Goal: Task Accomplishment & Management: Use online tool/utility

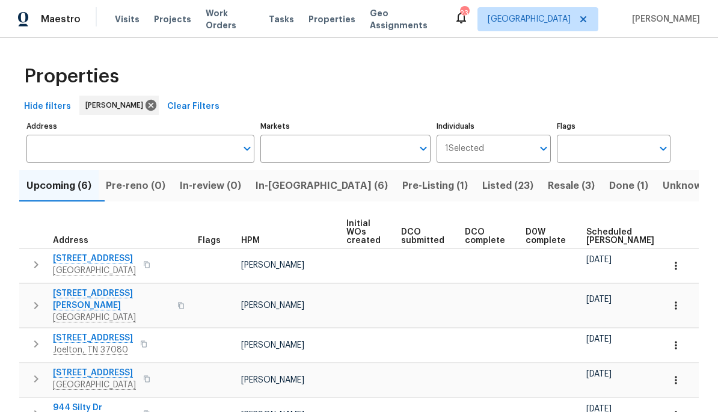
click at [313, 185] on span "In-[GEOGRAPHIC_DATA] (6)" at bounding box center [322, 185] width 132 height 17
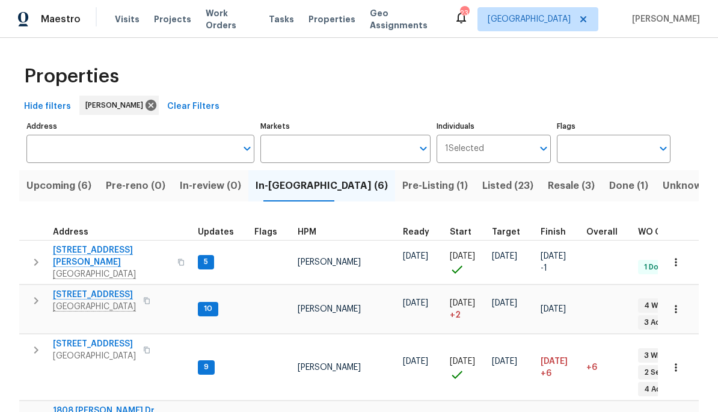
scroll to position [10, 0]
click at [403, 190] on span "Pre-Listing (1)" at bounding box center [436, 185] width 66 height 17
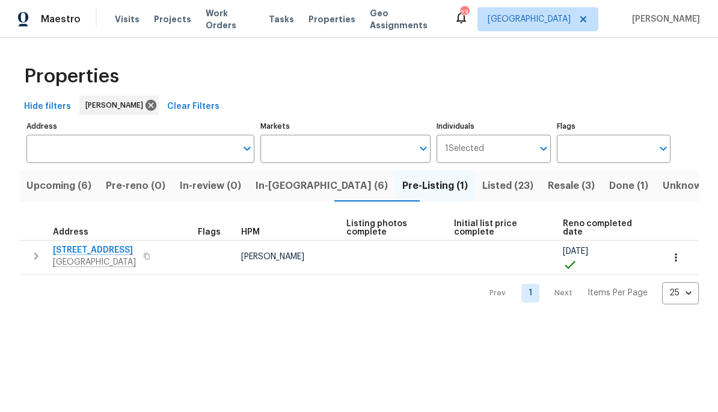
click at [483, 190] on span "Listed (23)" at bounding box center [508, 185] width 51 height 17
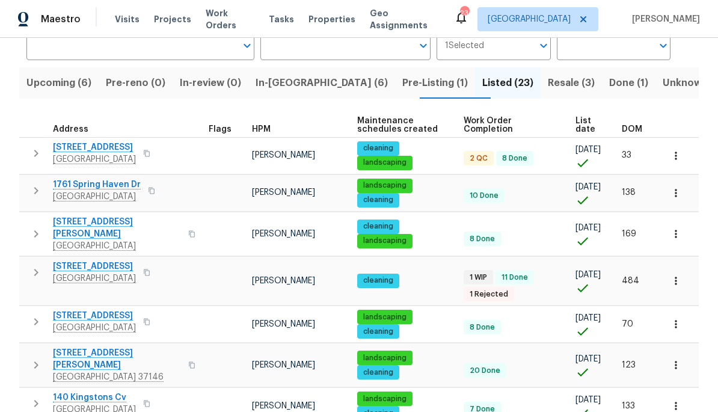
scroll to position [94, 0]
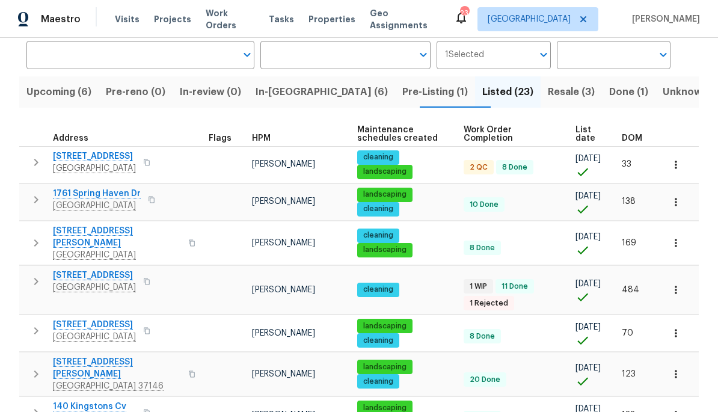
click at [609, 96] on span "Done (1)" at bounding box center [628, 92] width 39 height 17
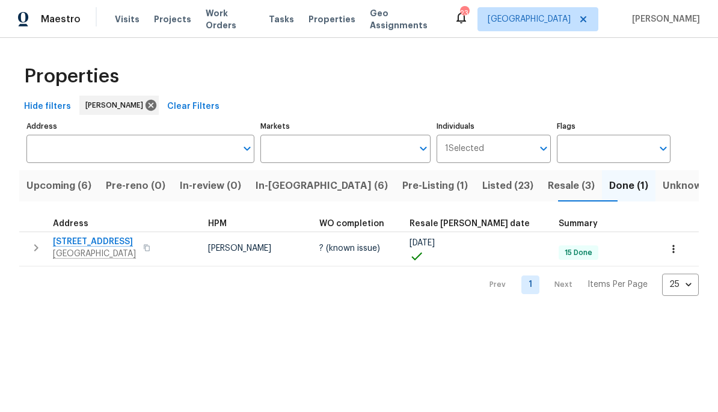
click at [548, 187] on span "Resale (3)" at bounding box center [571, 185] width 47 height 17
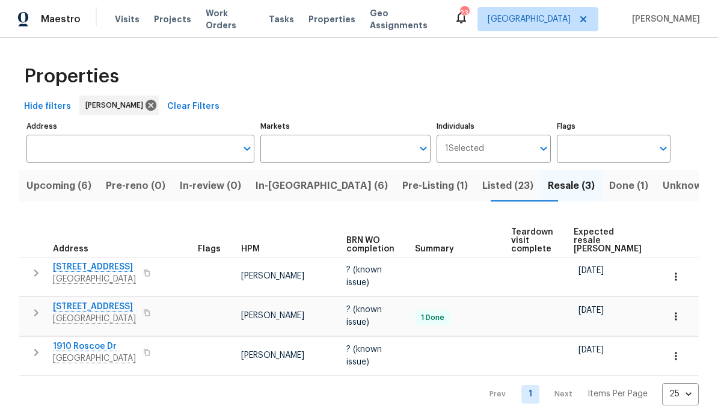
click at [403, 182] on span "Pre-Listing (1)" at bounding box center [436, 185] width 66 height 17
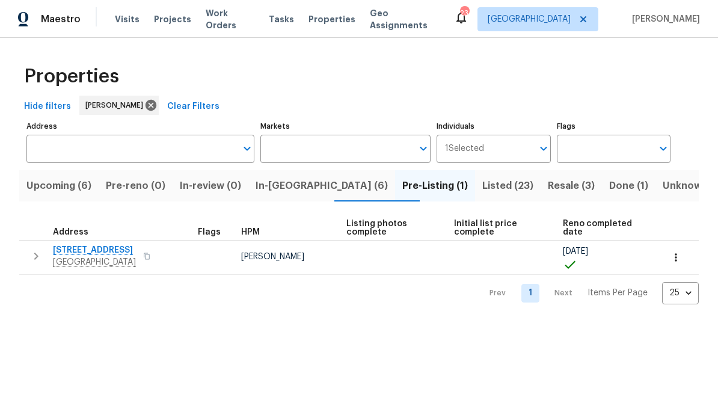
click at [297, 174] on button "In-reno (6)" at bounding box center [321, 185] width 147 height 31
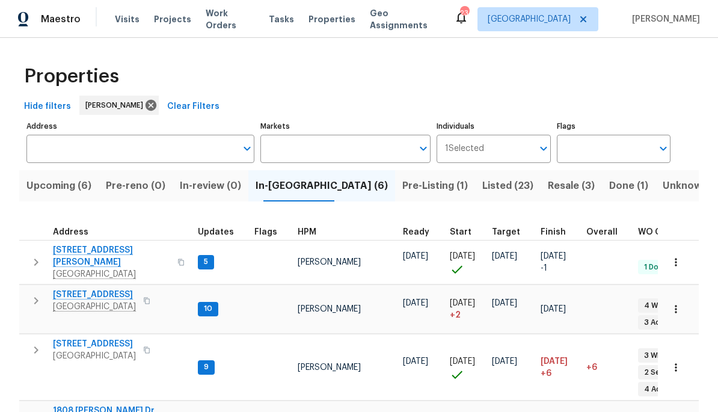
click at [65, 191] on span "Upcoming (6)" at bounding box center [58, 185] width 65 height 17
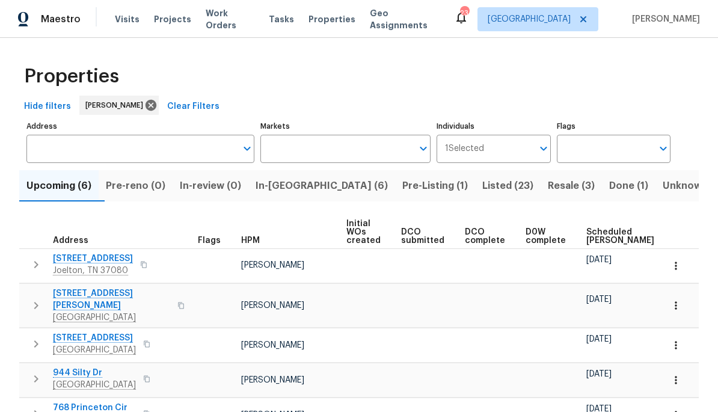
click at [99, 147] on input "Address" at bounding box center [131, 149] width 210 height 28
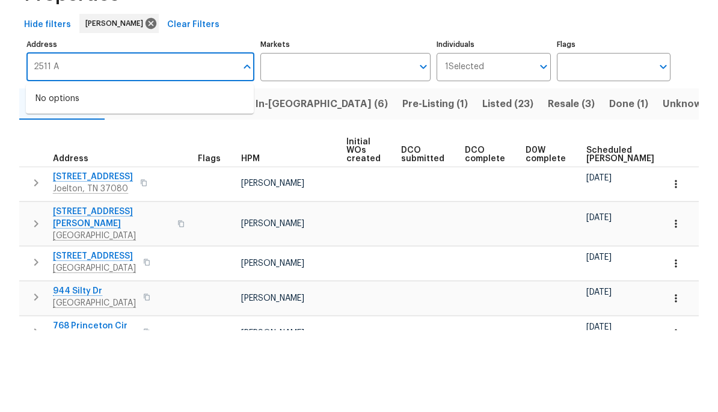
type input "2511"
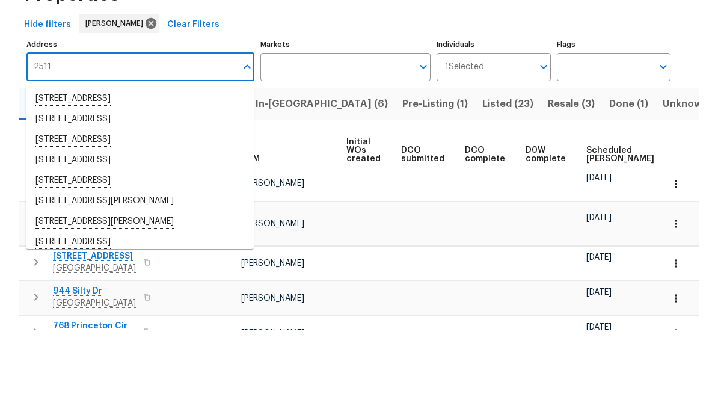
click at [69, 171] on li "2511 Ashland City Rd Clarksville TN 37043" at bounding box center [140, 181] width 228 height 20
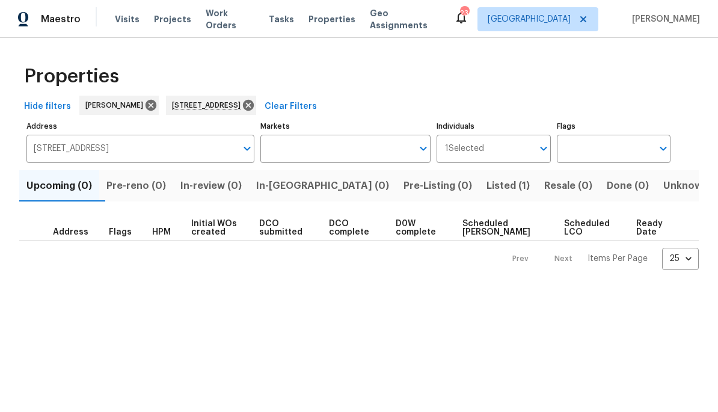
click at [487, 193] on span "Listed (1)" at bounding box center [508, 185] width 43 height 17
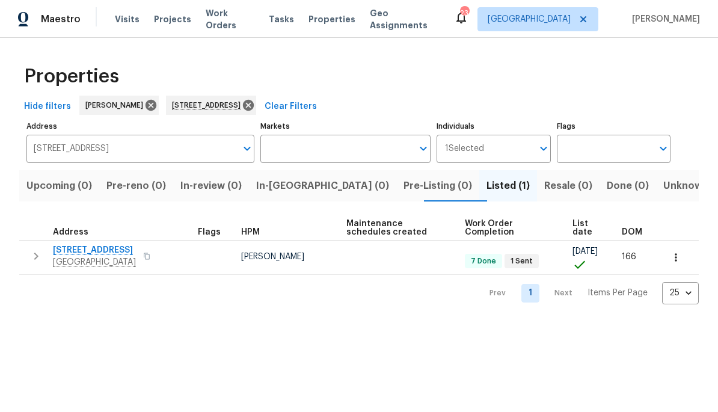
click at [102, 248] on span "[STREET_ADDRESS]" at bounding box center [94, 250] width 83 height 12
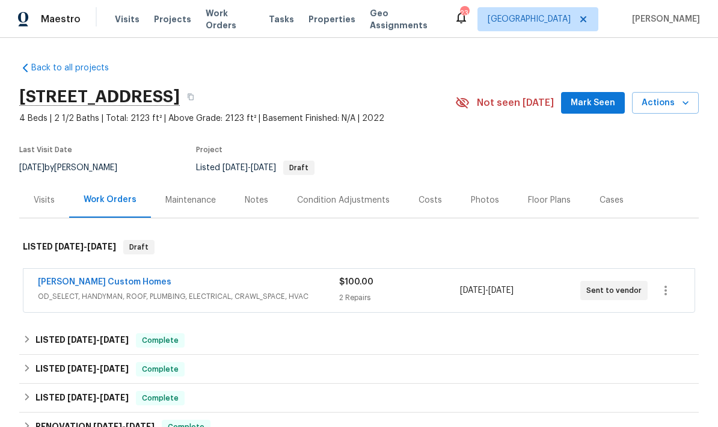
click at [210, 289] on div "[PERSON_NAME] Custom Homes" at bounding box center [188, 283] width 301 height 14
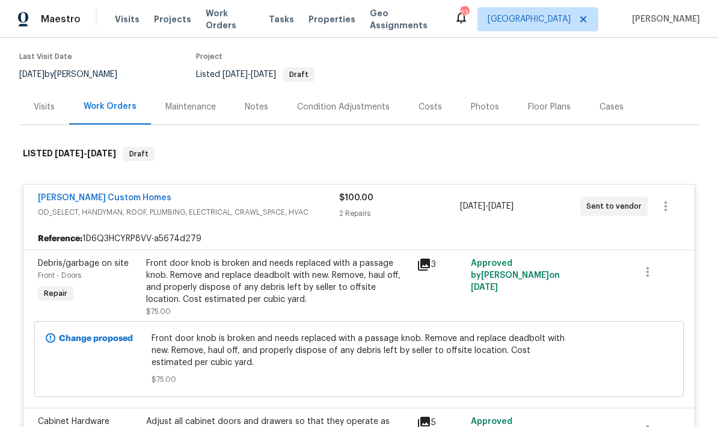
scroll to position [87, 0]
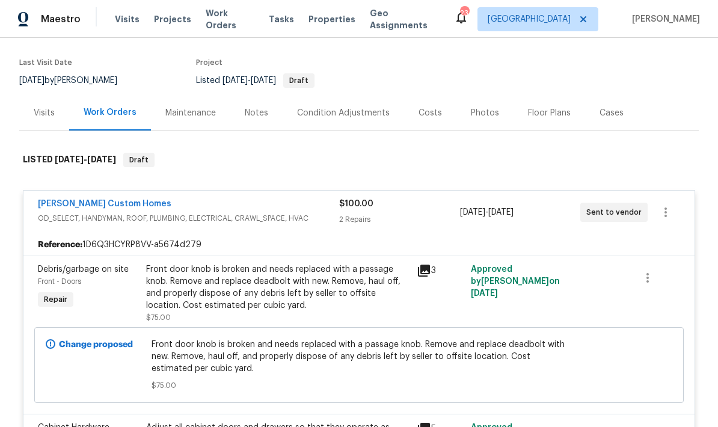
click at [88, 207] on link "[PERSON_NAME] Custom Homes" at bounding box center [105, 204] width 134 height 8
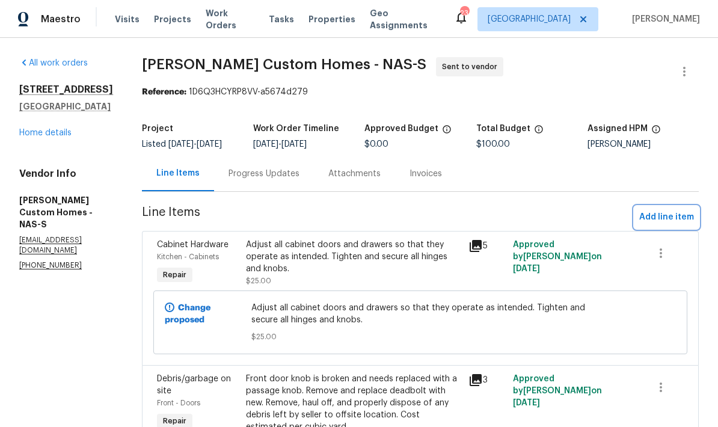
click at [680, 225] on span "Add line item" at bounding box center [667, 217] width 55 height 15
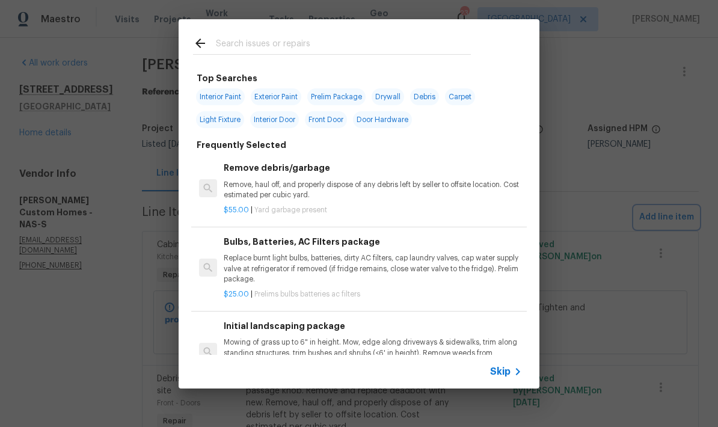
click at [471, 18] on div "Top Searches Interior Paint Exterior Paint Prelim Package Drywall Debris Carpet…" at bounding box center [359, 204] width 718 height 408
click at [450, 41] on input "text" at bounding box center [343, 45] width 255 height 18
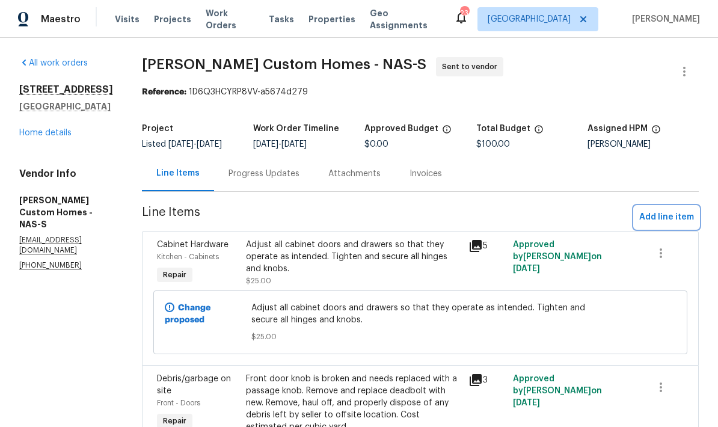
click at [667, 223] on span "Add line item" at bounding box center [667, 217] width 55 height 15
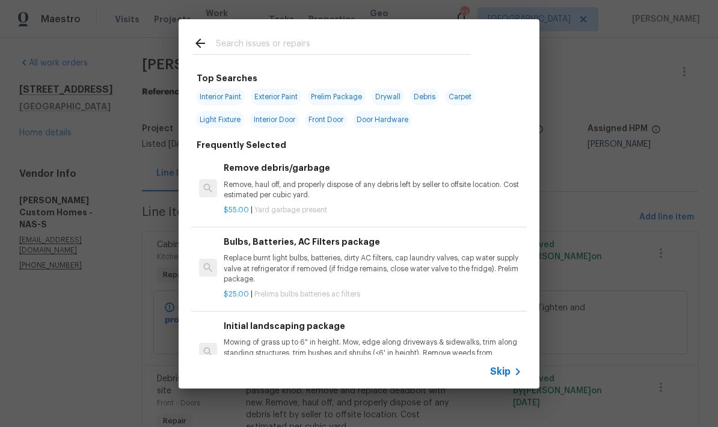
click at [304, 31] on div at bounding box center [332, 43] width 307 height 48
click at [298, 54] on input "text" at bounding box center [343, 45] width 255 height 18
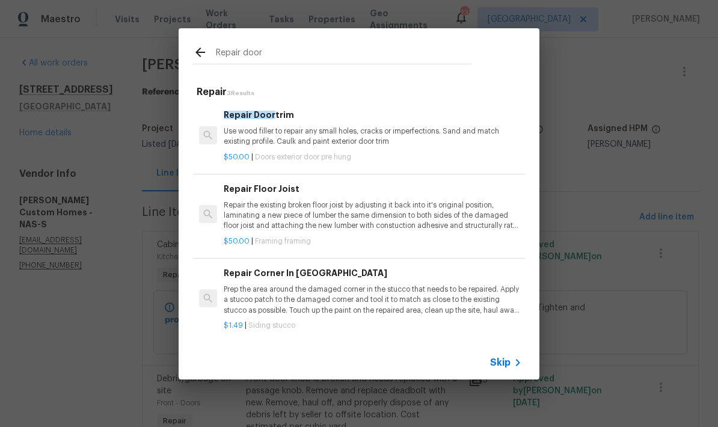
click at [332, 56] on input "Repair door" at bounding box center [343, 54] width 255 height 18
type input "R"
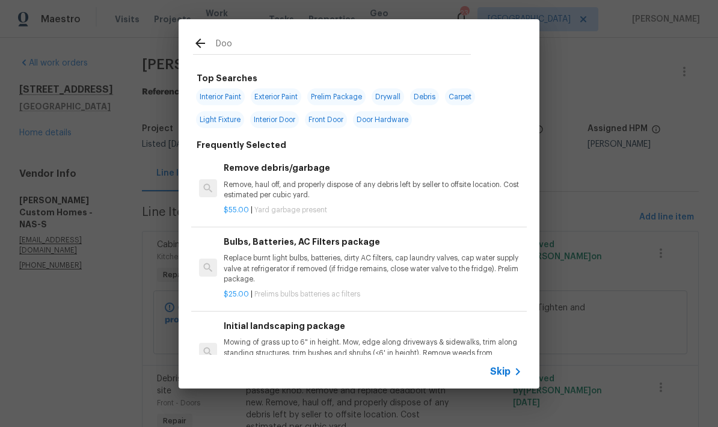
type input "Door"
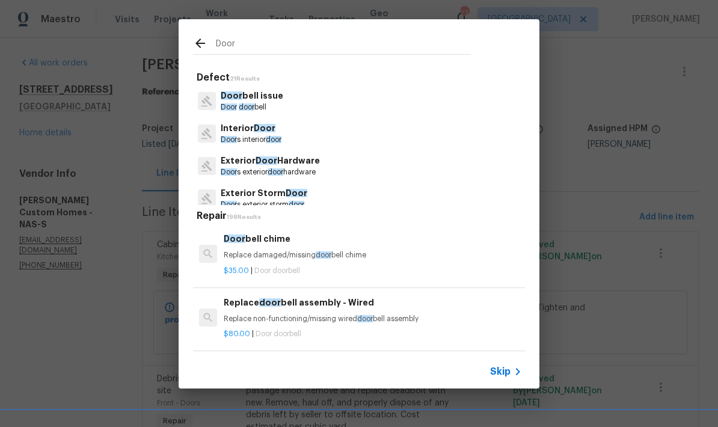
click at [257, 138] on p "Door s interior door" at bounding box center [251, 140] width 61 height 10
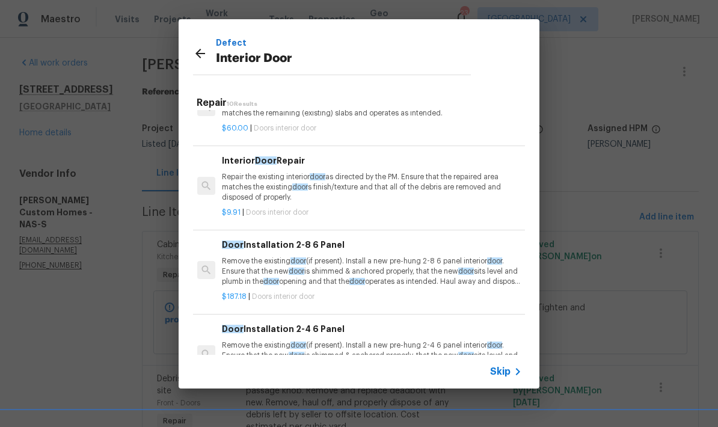
scroll to position [40, 2]
click at [365, 190] on p "Repair the existing interior door as directed by the PM. Ensure that the repair…" at bounding box center [371, 187] width 298 height 31
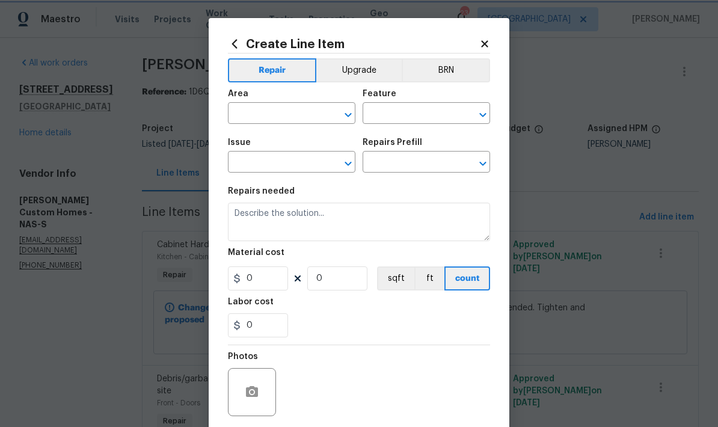
type input "Interior Door"
type input "Interior Door Repair $9.91"
type textarea "Repair the existing interior door as directed by the PM. Ensure that the repair…"
type input "9.91"
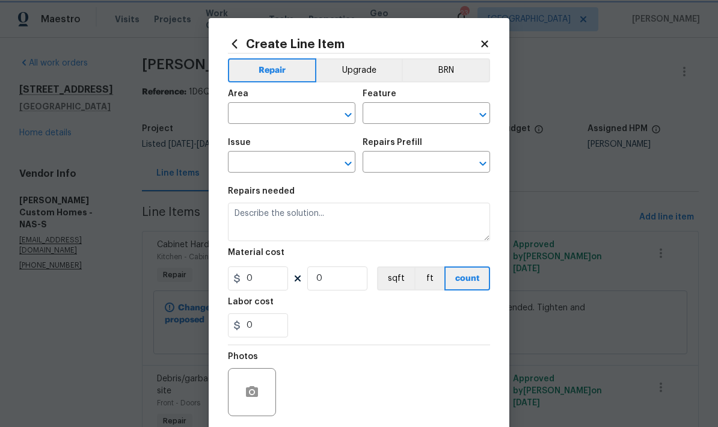
type input "1"
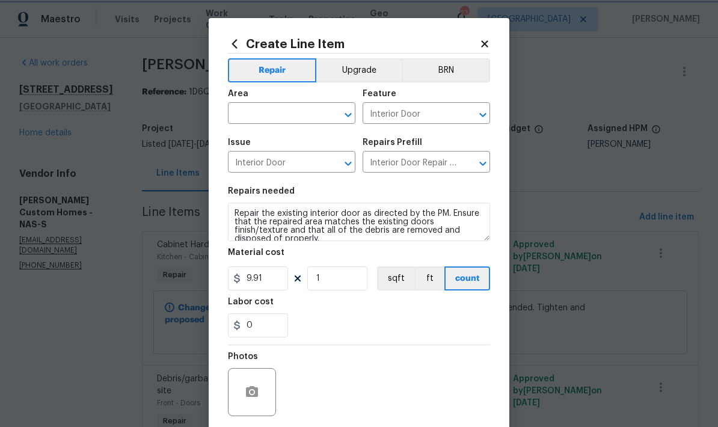
click at [350, 116] on icon "Open" at bounding box center [348, 115] width 7 height 4
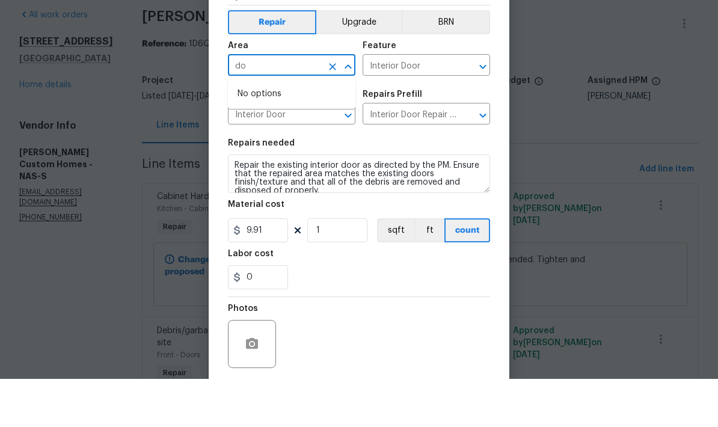
type input "d"
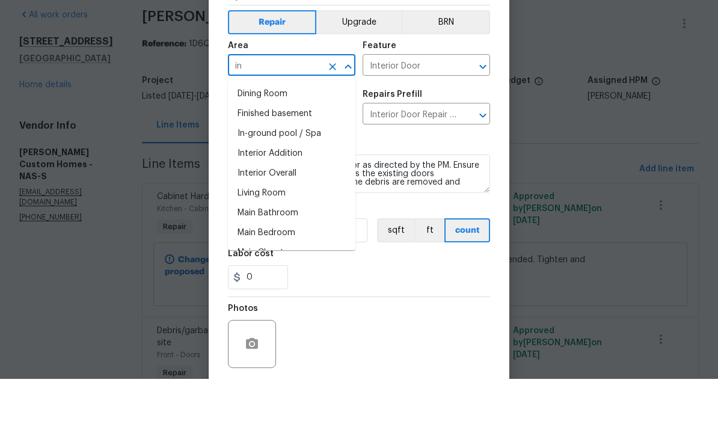
type input "i"
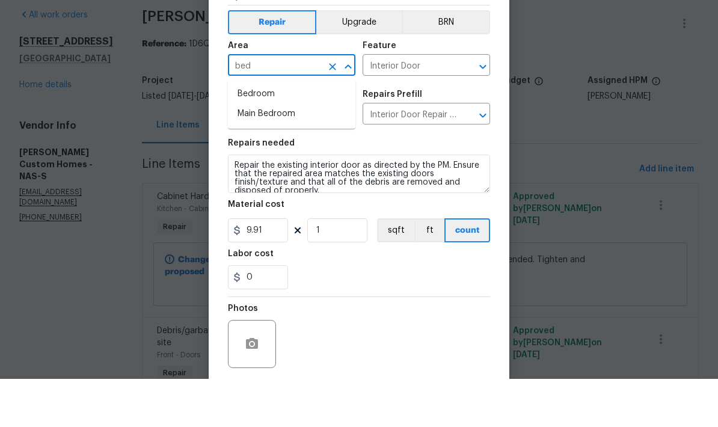
click at [297, 152] on li "Main Bedroom" at bounding box center [292, 162] width 128 height 20
type input "Main Bedroom"
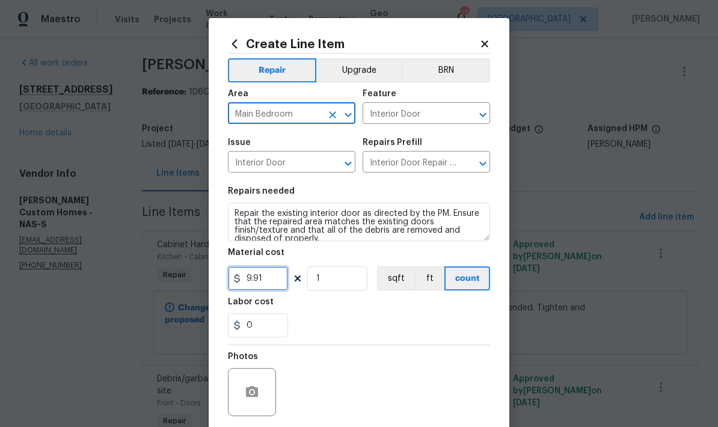
click at [276, 279] on input "9.91" at bounding box center [258, 279] width 60 height 24
type input "25"
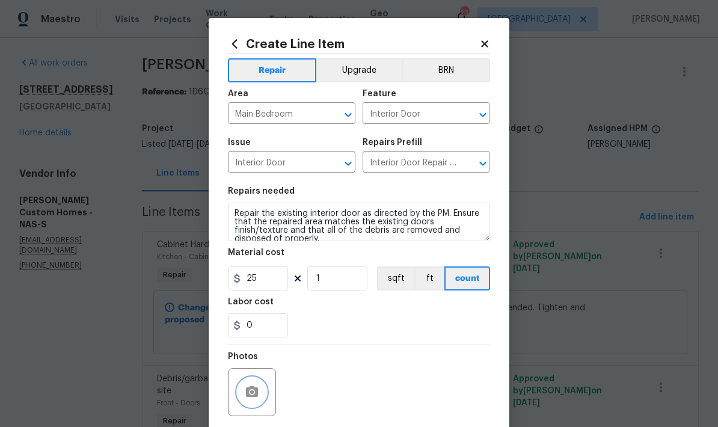
click at [251, 388] on icon "button" at bounding box center [252, 392] width 14 height 14
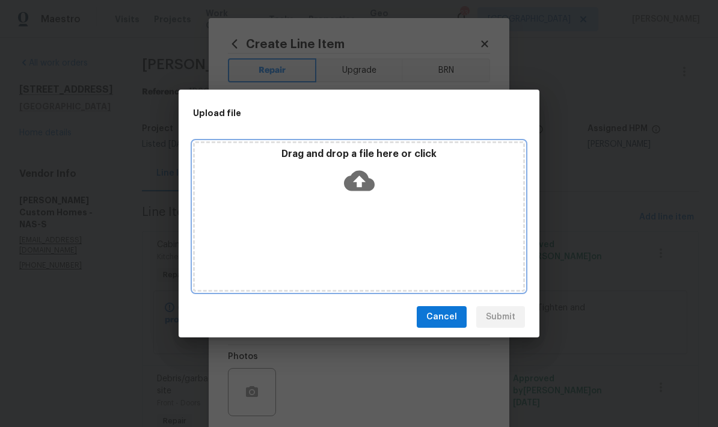
click at [356, 202] on div "Drag and drop a file here or click" at bounding box center [359, 216] width 332 height 150
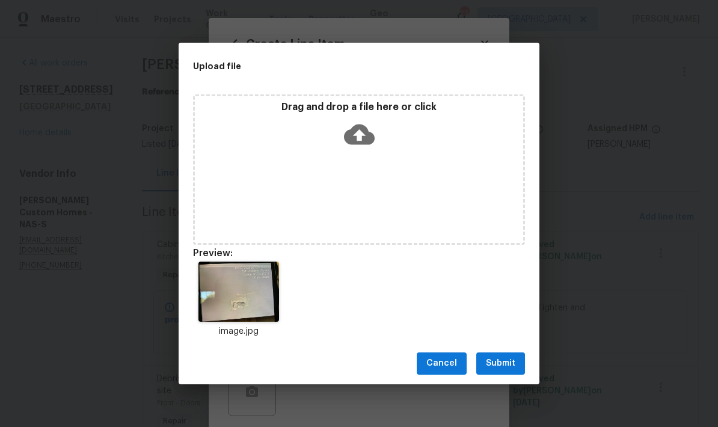
click at [514, 364] on span "Submit" at bounding box center [500, 363] width 29 height 15
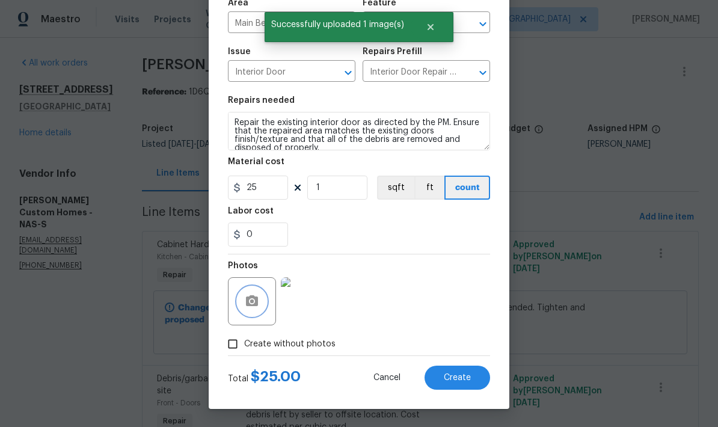
scroll to position [93, 0]
click at [464, 380] on span "Create" at bounding box center [457, 378] width 27 height 9
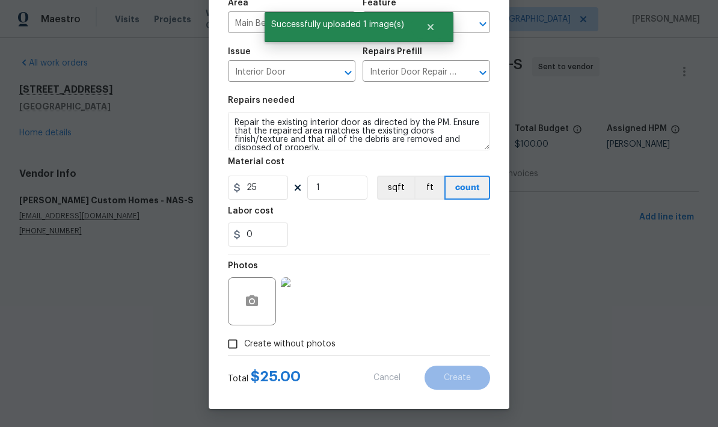
type input "0"
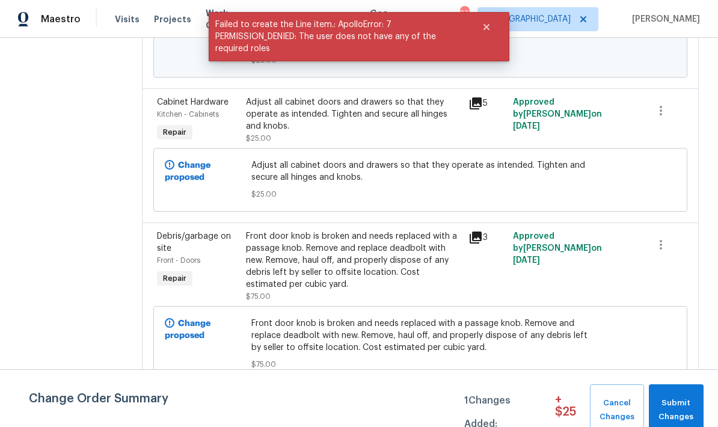
scroll to position [312, 0]
click at [682, 404] on span "Submit Changes" at bounding box center [676, 411] width 43 height 28
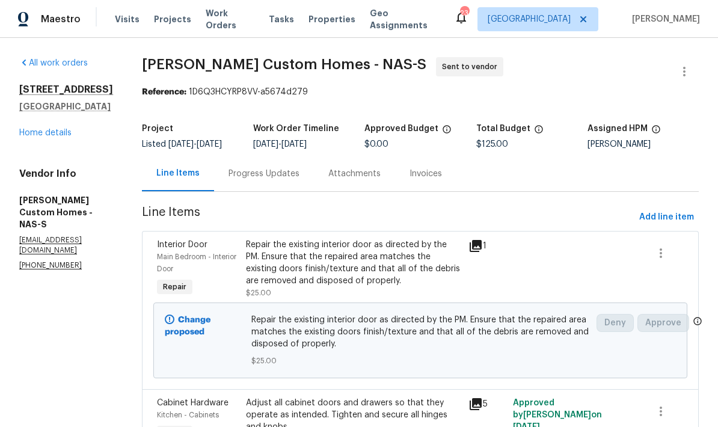
scroll to position [0, 0]
click at [255, 178] on div "Progress Updates" at bounding box center [264, 174] width 71 height 12
